Goal: Download file/media

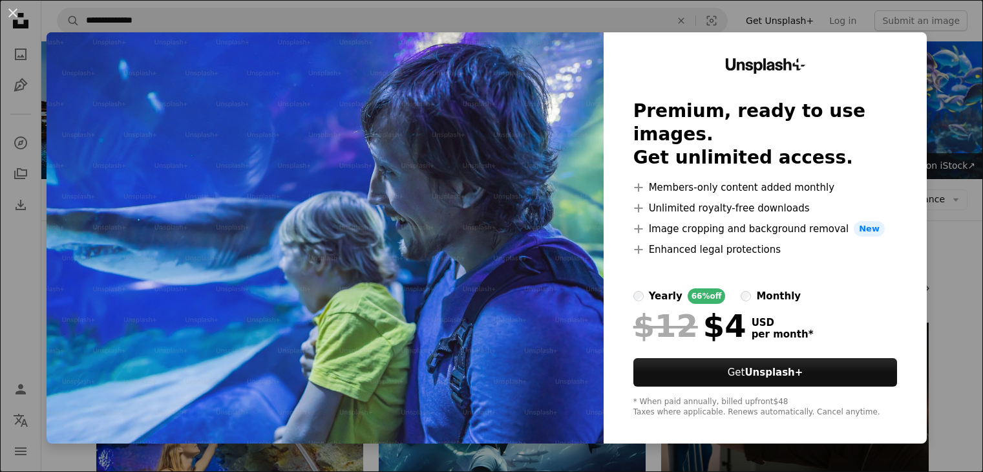
scroll to position [347, 0]
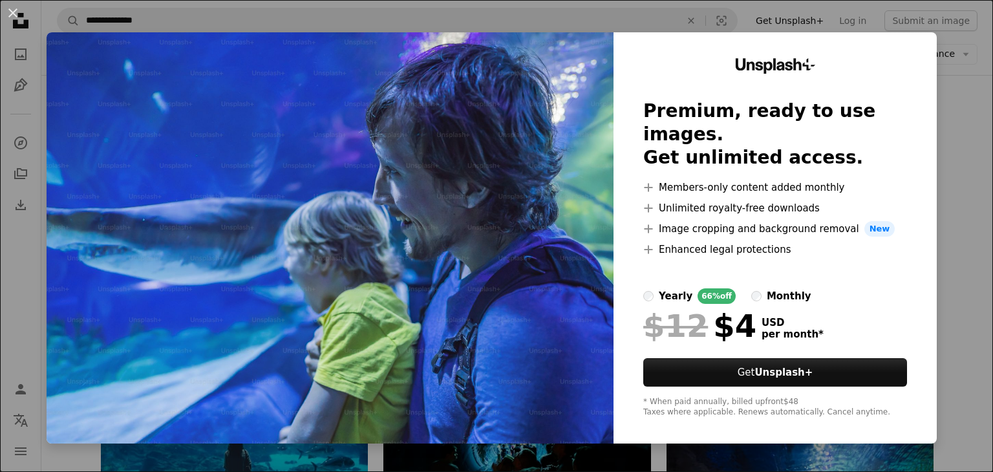
click at [935, 34] on div "An X shape Unsplash+ Premium, ready to use images. Get unlimited access. A plus…" at bounding box center [496, 236] width 993 height 472
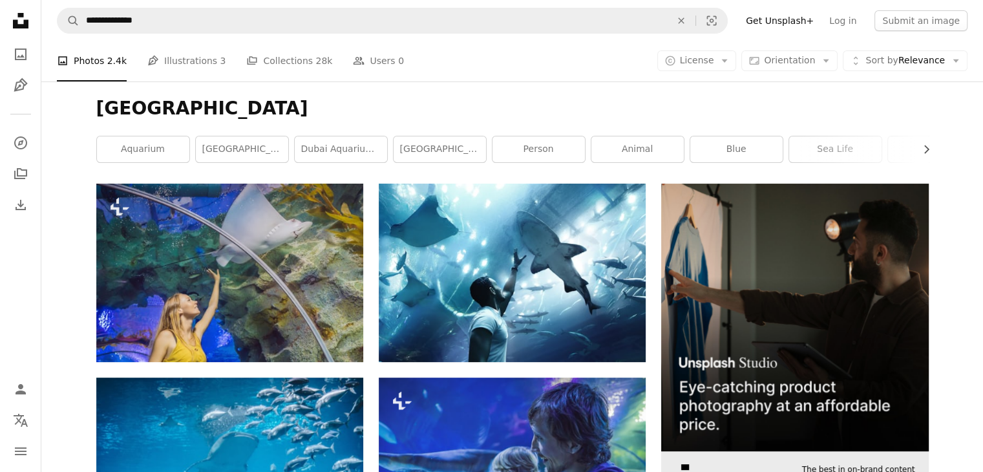
scroll to position [131, 0]
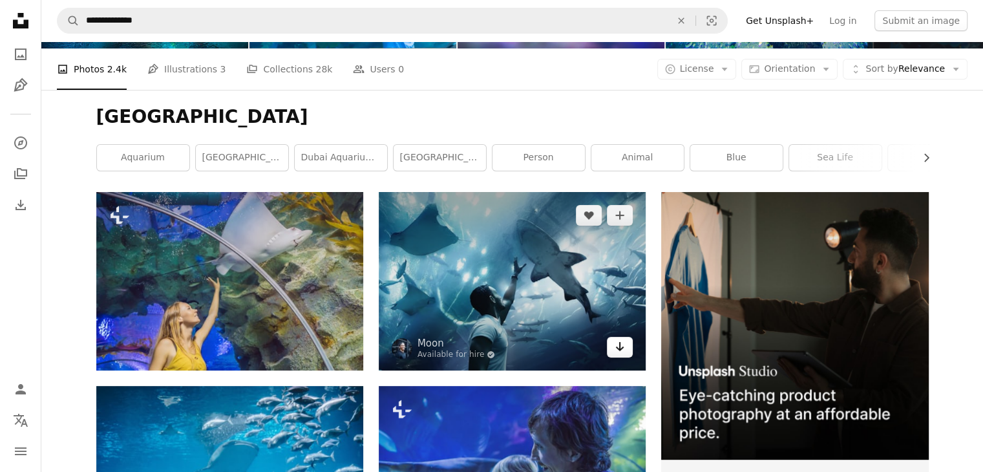
click at [616, 343] on icon "Arrow pointing down" at bounding box center [620, 347] width 10 height 16
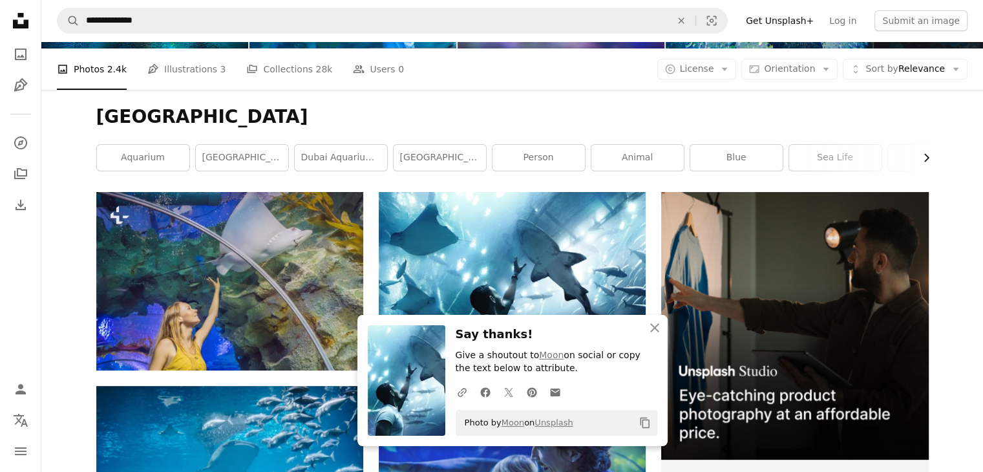
click at [921, 147] on button "Chevron right" at bounding box center [922, 158] width 14 height 26
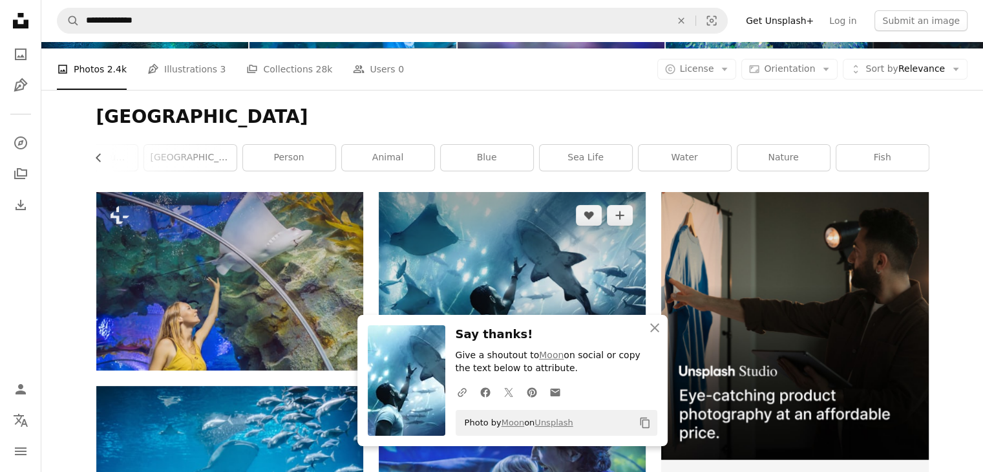
scroll to position [0, 0]
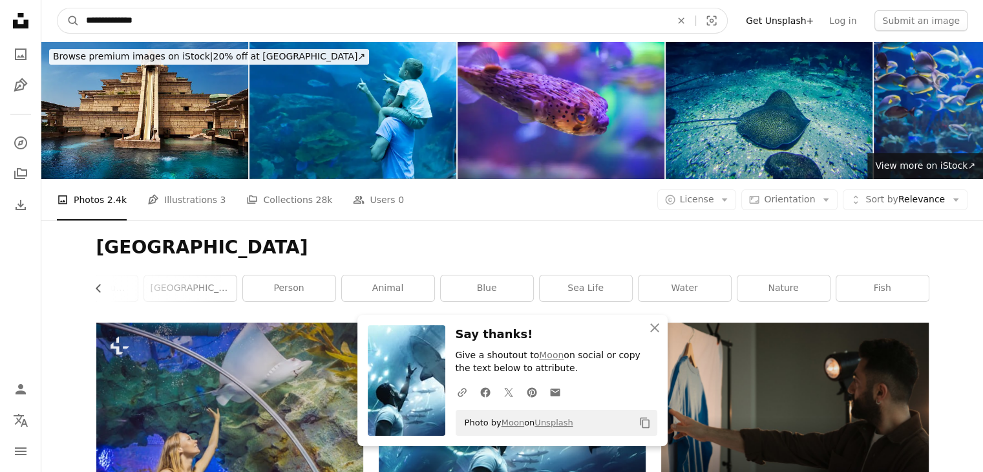
click at [427, 27] on input "**********" at bounding box center [374, 20] width 588 height 25
click at [691, 27] on button "An X shape" at bounding box center [681, 20] width 28 height 25
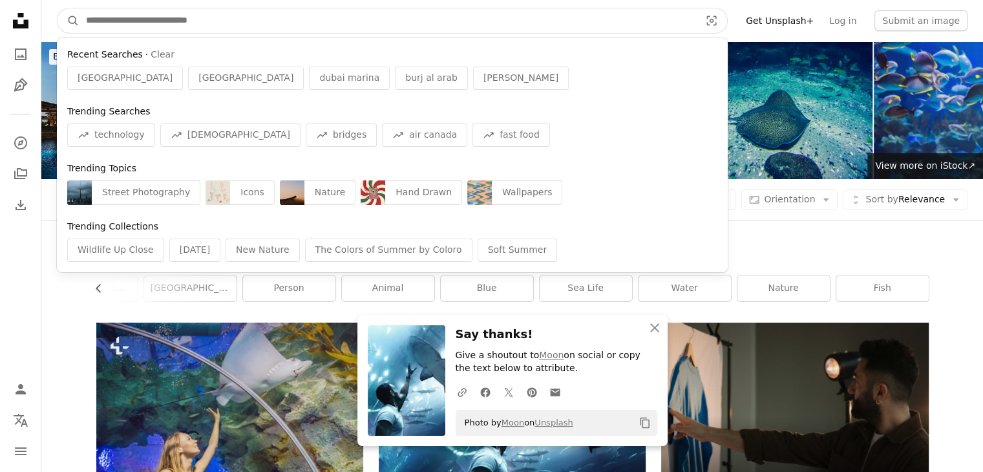
click at [533, 26] on input "Find visuals sitewide" at bounding box center [388, 20] width 617 height 25
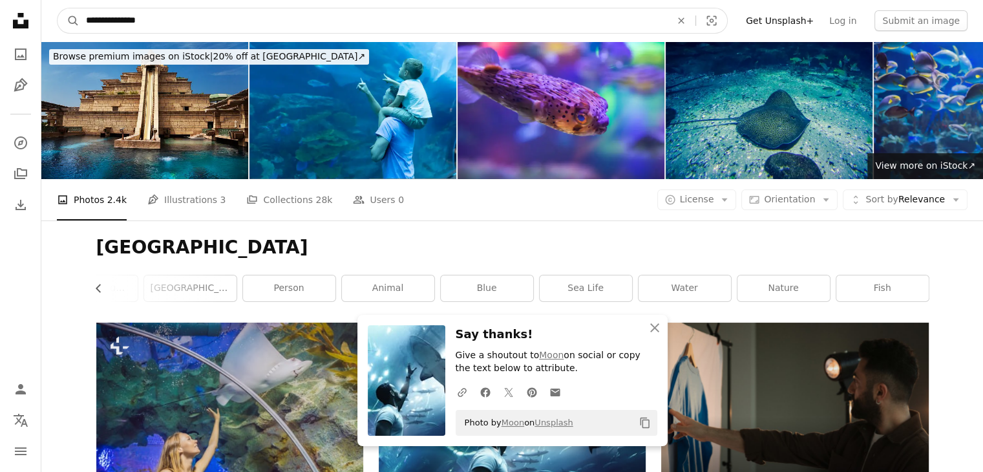
type input "**********"
click button "A magnifying glass" at bounding box center [69, 20] width 22 height 25
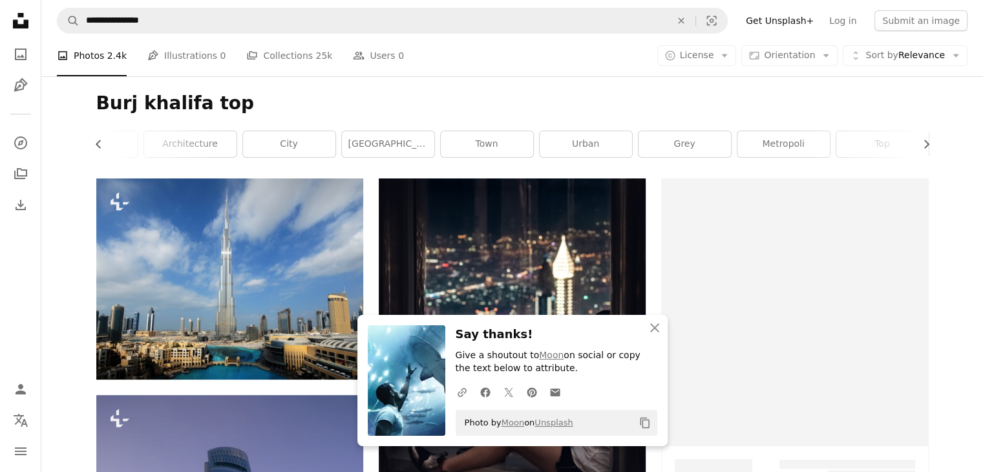
scroll to position [145, 0]
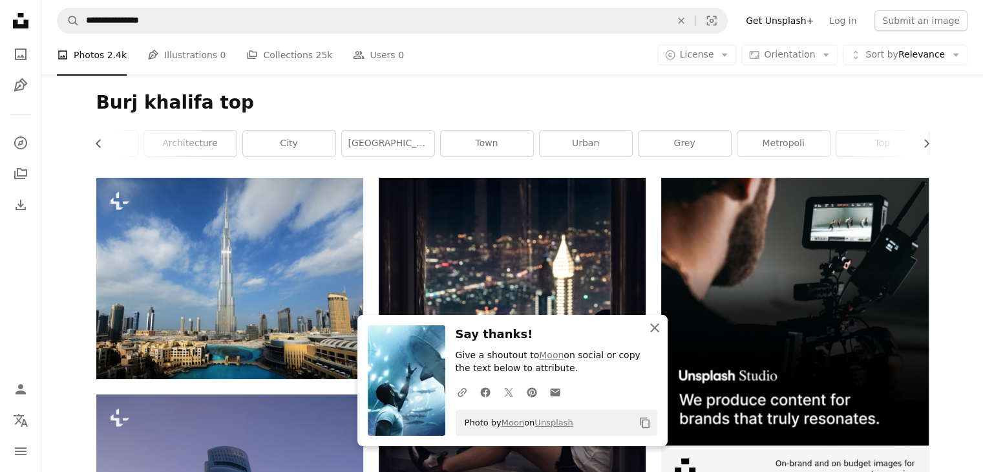
click at [654, 325] on icon "An X shape" at bounding box center [655, 328] width 16 height 16
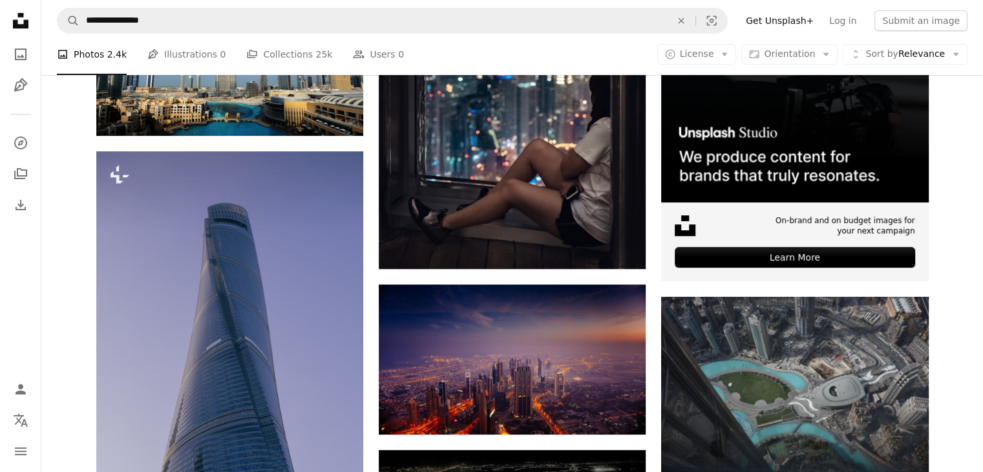
scroll to position [0, 0]
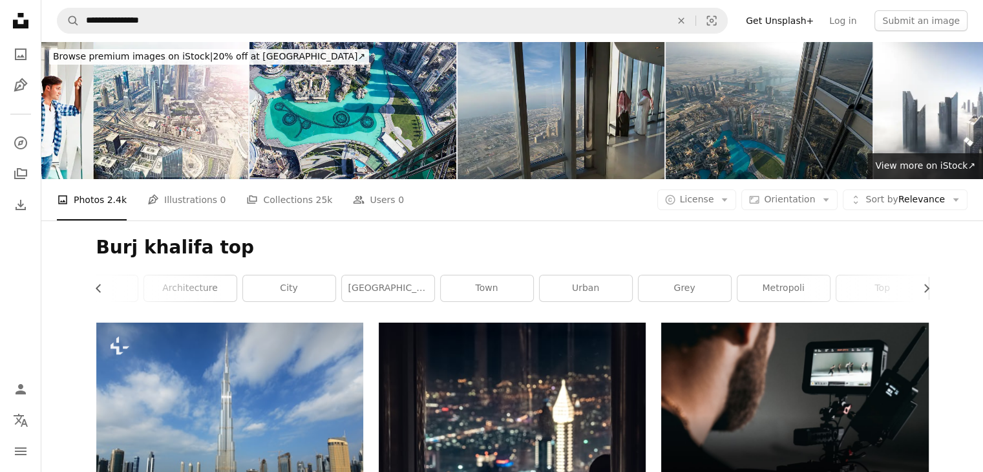
click at [530, 132] on img at bounding box center [561, 110] width 207 height 138
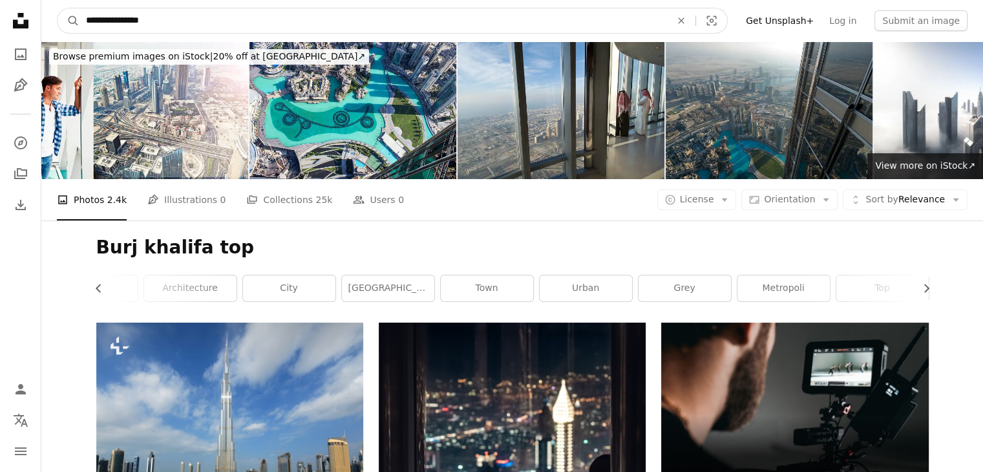
click at [160, 10] on input "**********" at bounding box center [374, 20] width 588 height 25
